Goal: Transaction & Acquisition: Purchase product/service

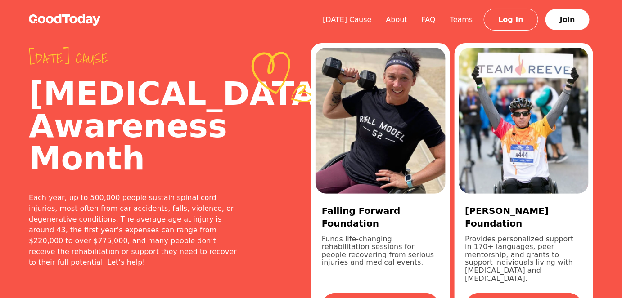
drag, startPoint x: 323, startPoint y: 225, endPoint x: 440, endPoint y: 239, distance: 118.2
click at [440, 239] on div "Falling Forward Foundation Funds life-changing rehabilitation sessions for peop…" at bounding box center [380, 260] width 130 height 133
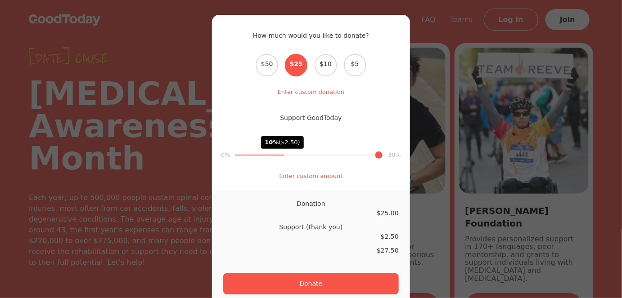
click at [149, 29] on div "How much would you like to donate? Select the donation amount $50 $25 $10 $5 En…" at bounding box center [311, 149] width 622 height 298
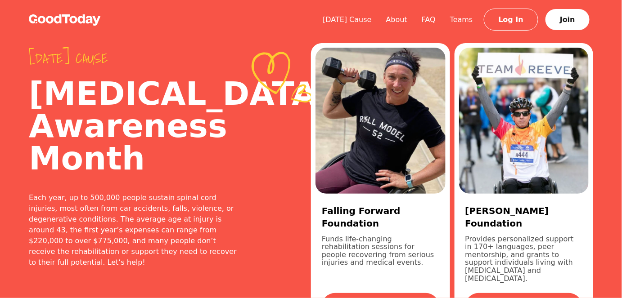
click at [321, 225] on div "Falling Forward Foundation Funds life-changing rehabilitation sessions for peop…" at bounding box center [380, 260] width 130 height 133
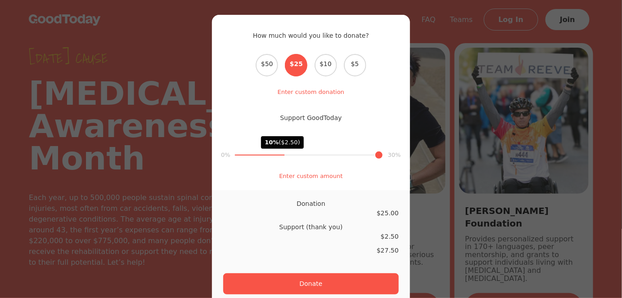
click at [191, 53] on div "How much would you like to donate? Select the donation amount $50 $25 $10 $5 En…" at bounding box center [311, 149] width 622 height 298
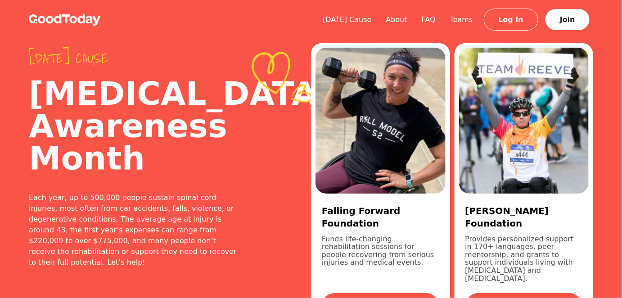
click at [323, 235] on p "Funds life-changing rehabilitation sessions for people recovering from serious …" at bounding box center [380, 259] width 117 height 48
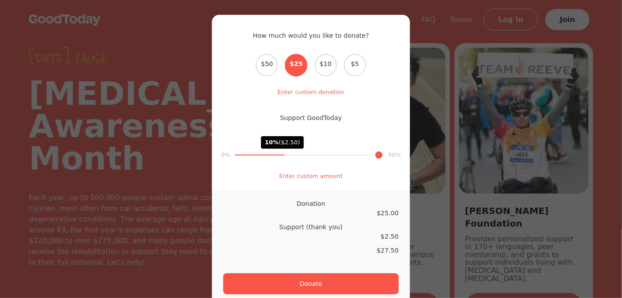
click at [179, 81] on div "How much would you like to donate? Select the donation amount $50 $25 $10 $5 En…" at bounding box center [311, 149] width 622 height 298
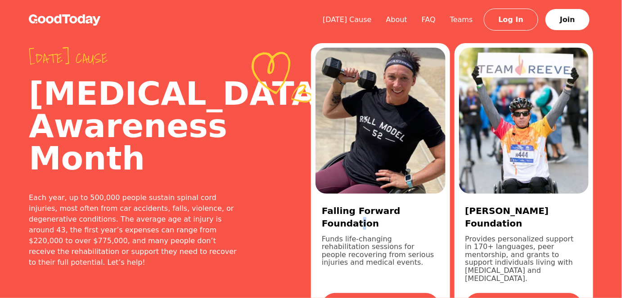
click at [326, 210] on h3 "Falling Forward Foundation" at bounding box center [380, 217] width 117 height 25
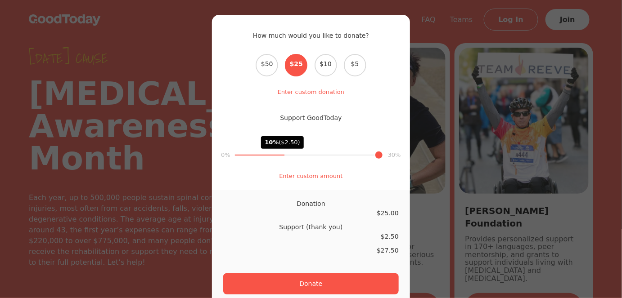
click at [182, 54] on div "How much would you like to donate? Select the donation amount $50 $25 $10 $5 En…" at bounding box center [311, 149] width 622 height 298
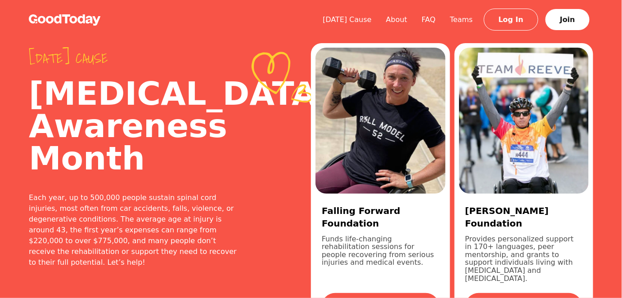
drag, startPoint x: 323, startPoint y: 225, endPoint x: 433, endPoint y: 244, distance: 112.4
click at [433, 244] on p "Funds life-changing rehabilitation sessions for people recovering from serious …" at bounding box center [380, 259] width 117 height 48
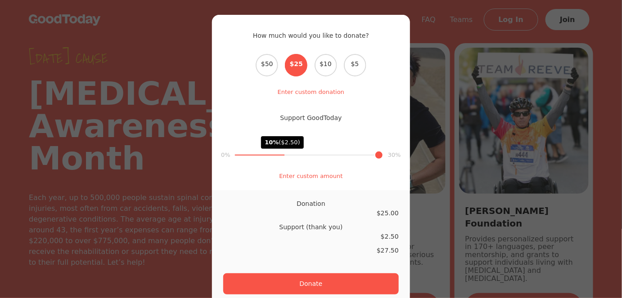
click at [422, 238] on div "How much would you like to donate? Select the donation amount $50 $25 $10 $5 En…" at bounding box center [311, 149] width 622 height 298
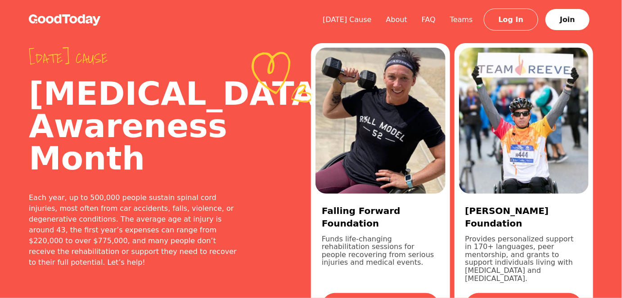
drag, startPoint x: 437, startPoint y: 242, endPoint x: 319, endPoint y: 226, distance: 119.0
click at [319, 226] on div "Falling Forward Foundation Funds life-changing rehabilitation sessions for peop…" at bounding box center [380, 260] width 130 height 133
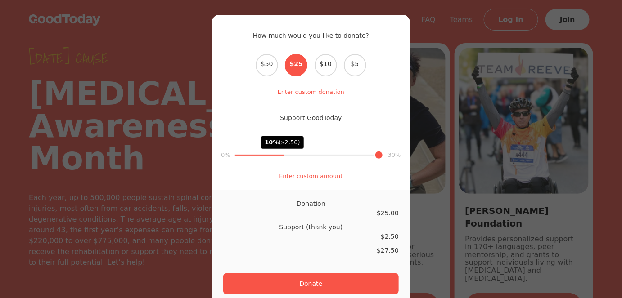
click at [184, 117] on div "How much would you like to donate? Select the donation amount $50 $25 $10 $5 En…" at bounding box center [311, 149] width 622 height 298
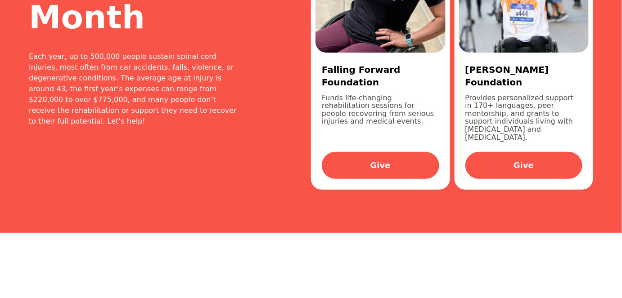
scroll to position [81, 0]
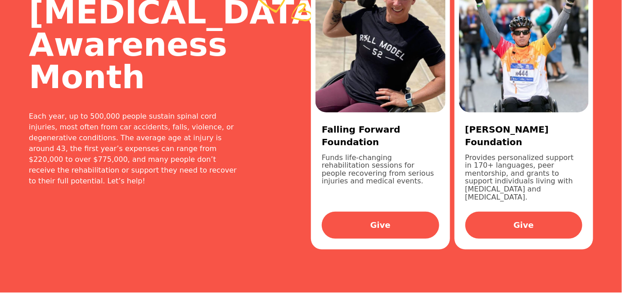
click at [397, 127] on h3 "Falling Forward Foundation" at bounding box center [380, 135] width 117 height 25
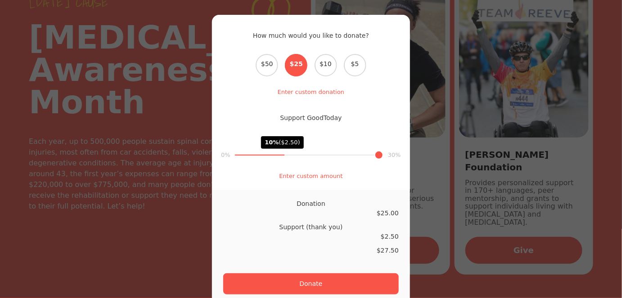
scroll to position [41, 0]
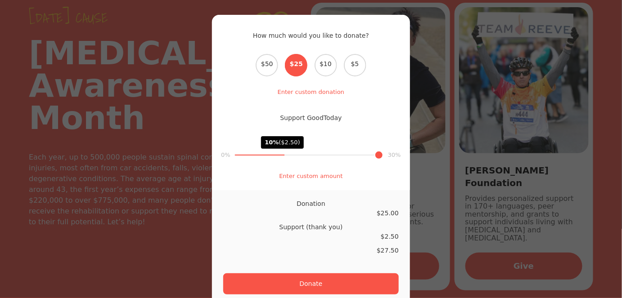
click at [189, 35] on div "How much would you like to donate? Select the donation amount $50 $25 $10 $5 En…" at bounding box center [311, 149] width 622 height 298
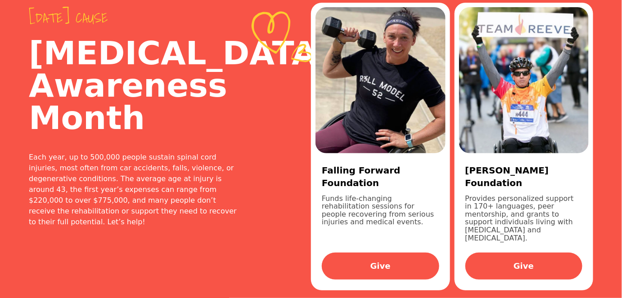
click at [385, 263] on link "Give" at bounding box center [380, 266] width 117 height 27
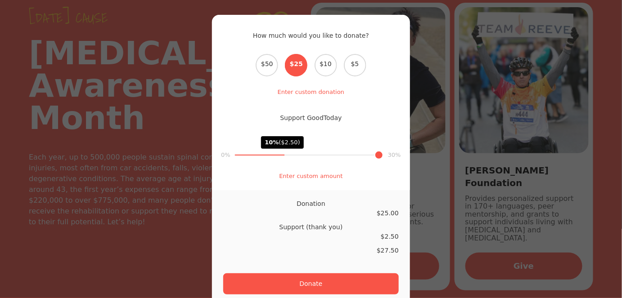
click at [195, 130] on div "How much would you like to donate? Select the donation amount $50 $25 $10 $5 En…" at bounding box center [311, 149] width 622 height 298
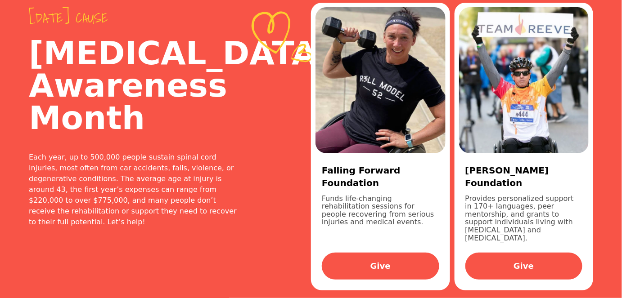
click at [412, 169] on h3 "Falling Forward Foundation" at bounding box center [380, 176] width 117 height 25
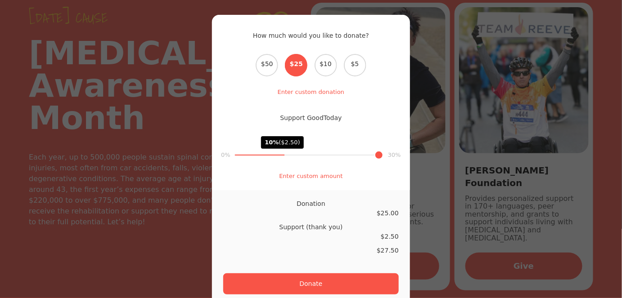
click at [171, 113] on div "How much would you like to donate? Select the donation amount $50 $25 $10 $5 En…" at bounding box center [311, 149] width 622 height 298
